Goal: Navigation & Orientation: Find specific page/section

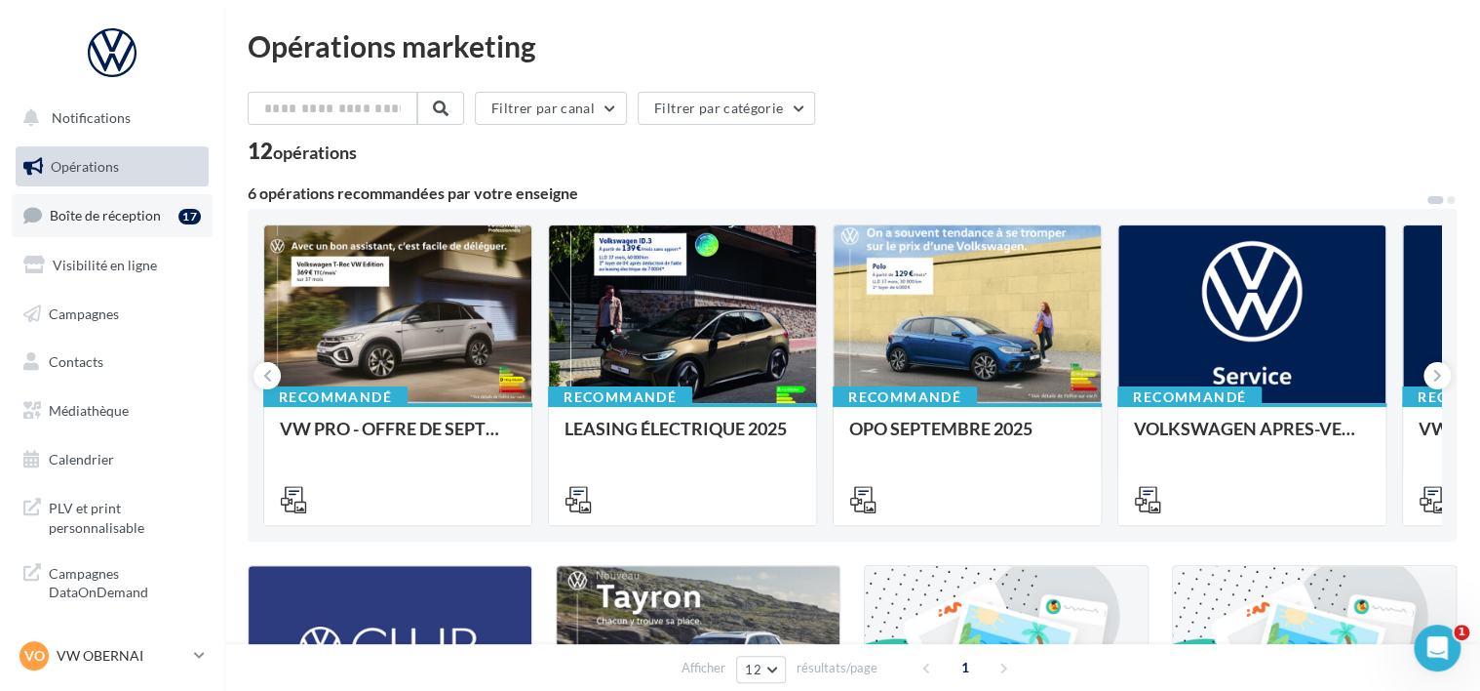
click at [122, 204] on link "Boîte de réception 17" at bounding box center [112, 215] width 201 height 42
click at [158, 650] on p "VW OBERNAI" at bounding box center [122, 656] width 130 height 20
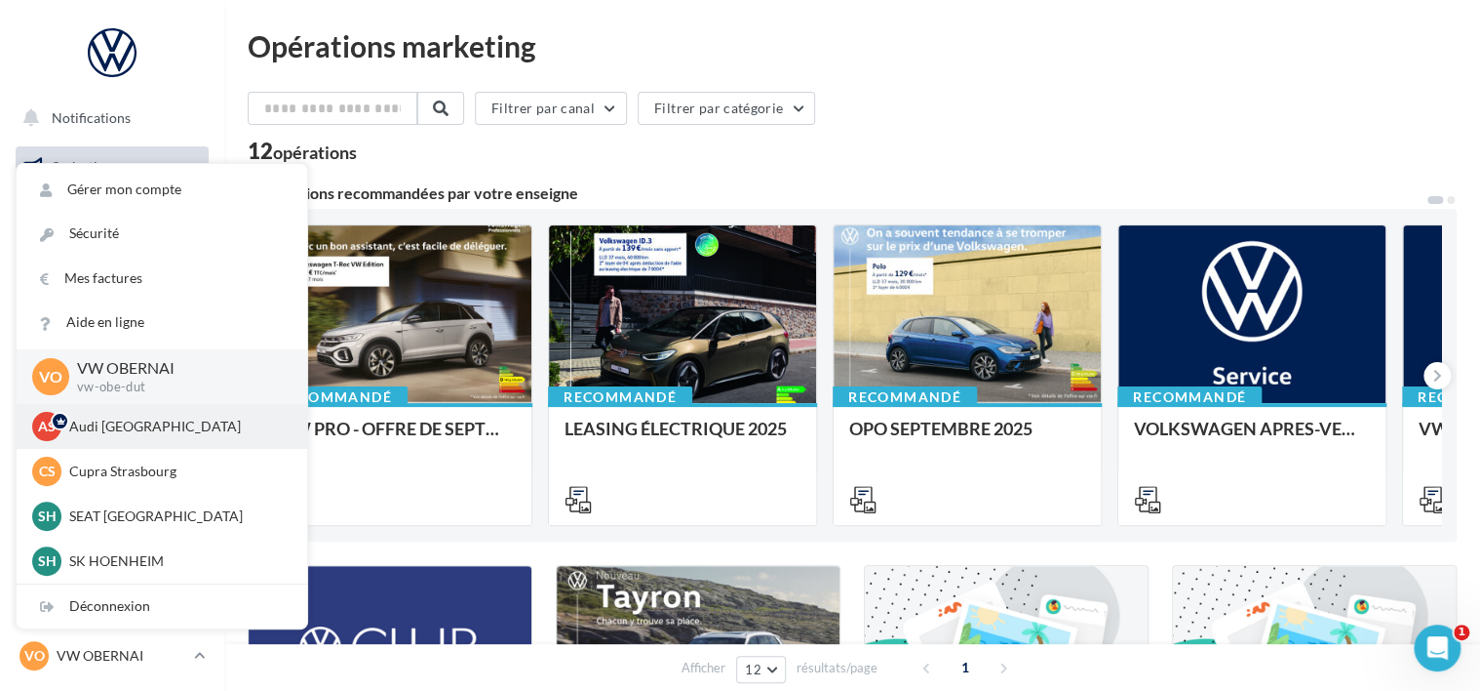
click at [125, 445] on div "AS Audi STRASBOURG audi-stra-sch" at bounding box center [162, 426] width 291 height 45
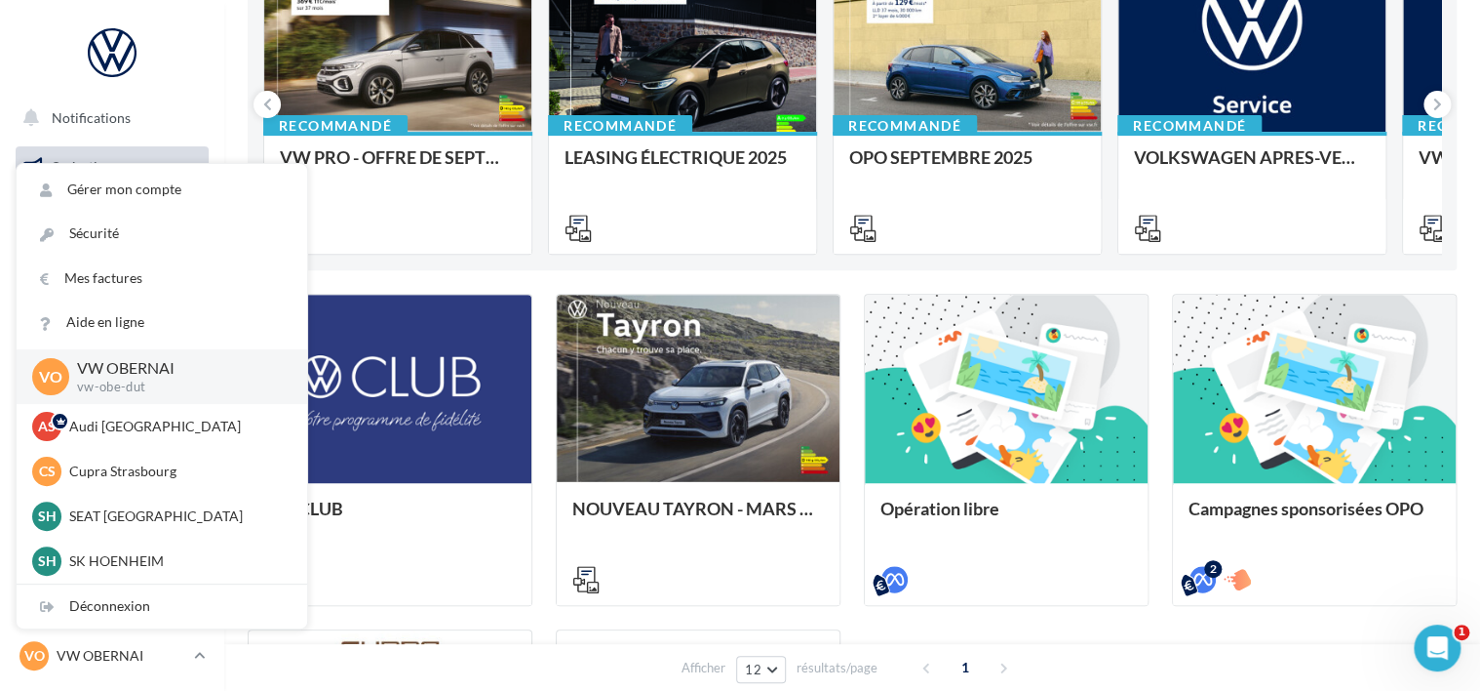
scroll to position [293, 0]
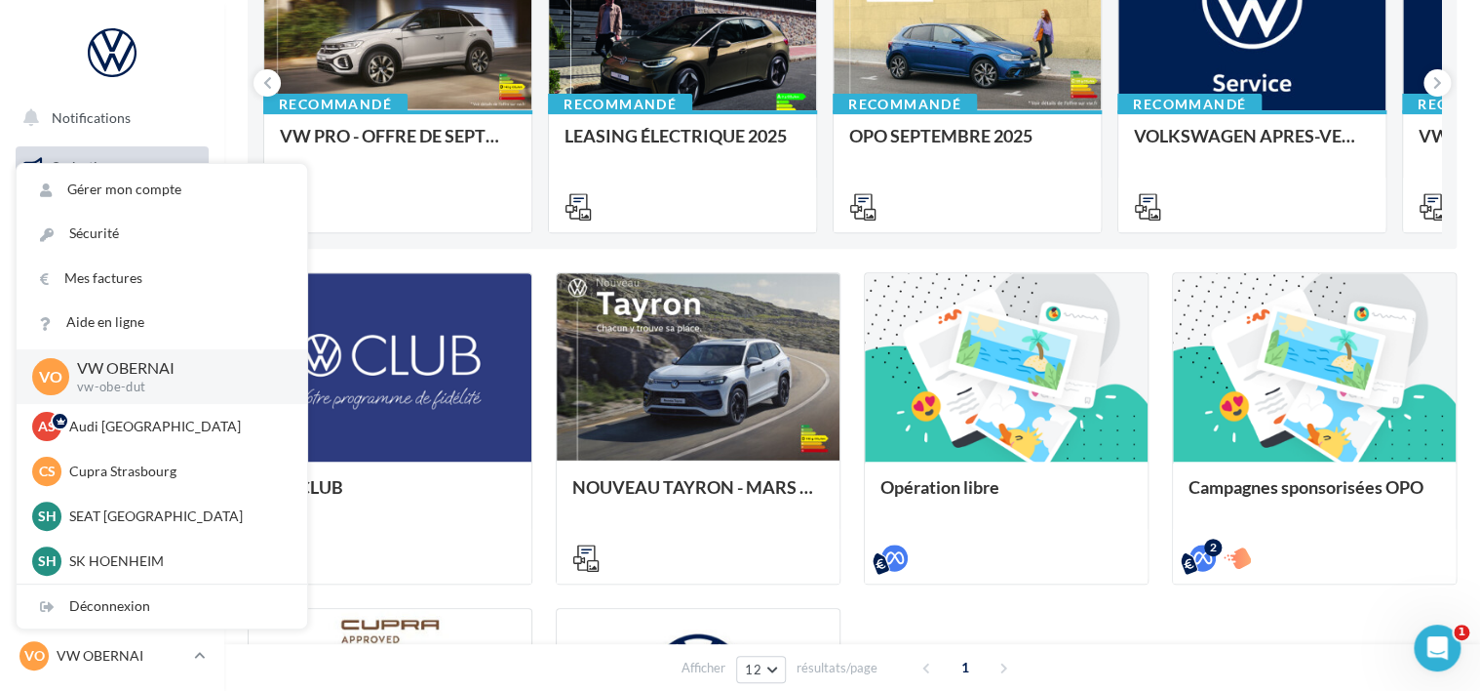
click at [544, 452] on div "VW CLUB NOUVEAU TAYRON - MARS 2025 https://volkswagen.get-it-solutions.com/914-…" at bounding box center [852, 596] width 1209 height 648
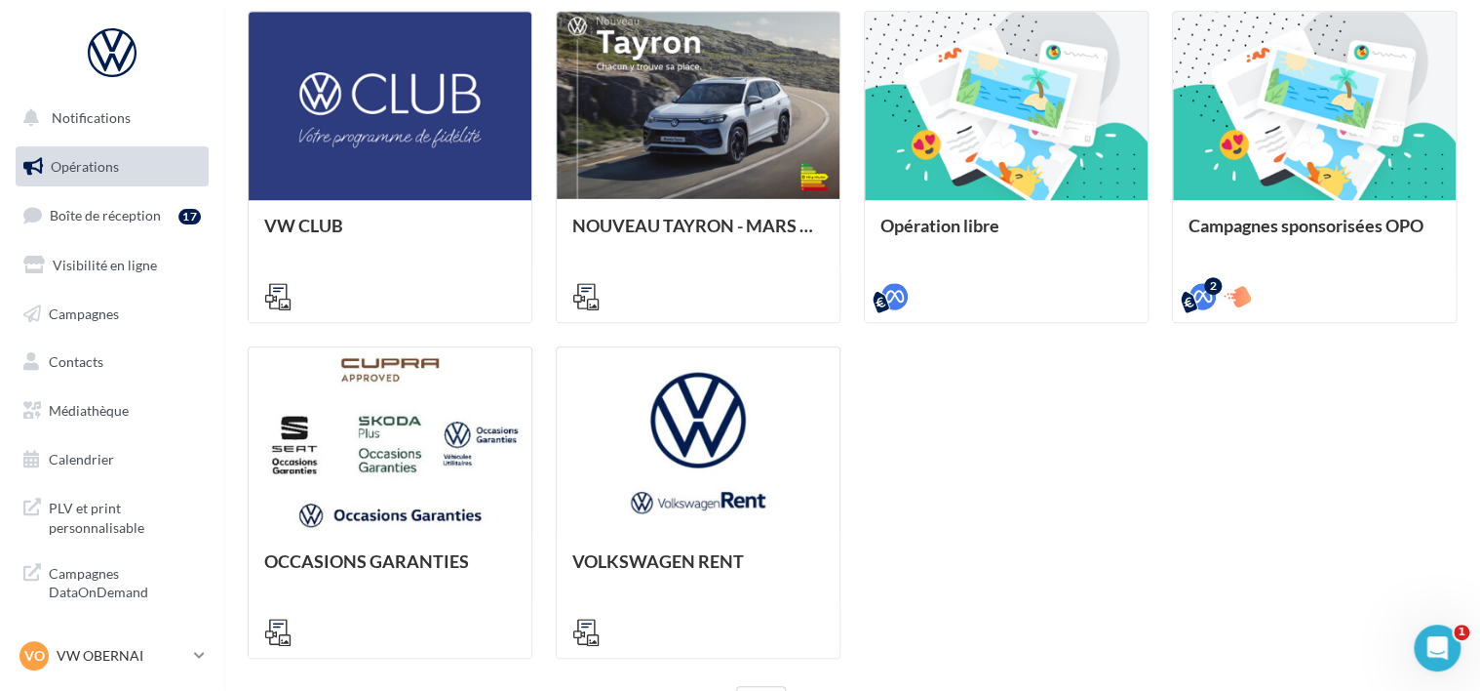
scroll to position [683, 0]
